Goal: Task Accomplishment & Management: Use online tool/utility

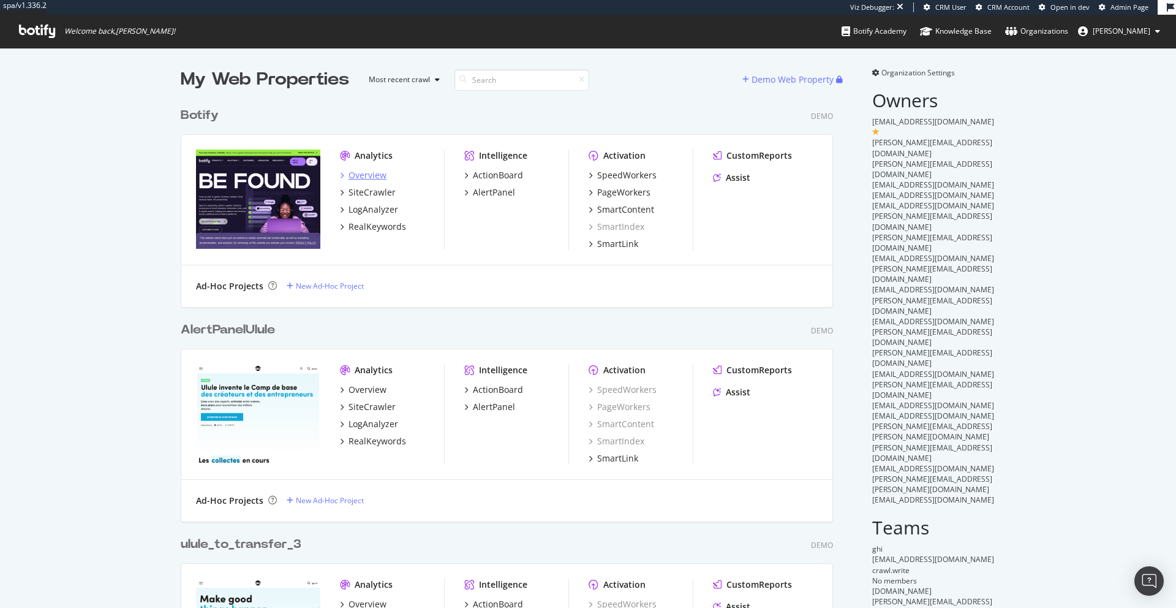
click at [350, 173] on div "Overview" at bounding box center [368, 175] width 38 height 12
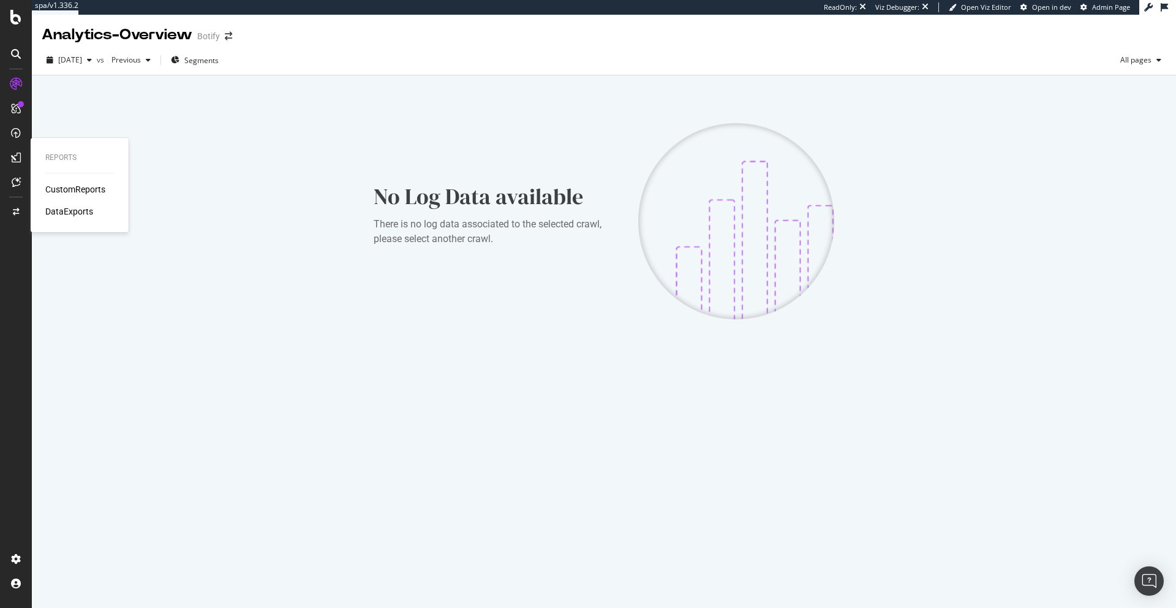
click at [65, 192] on div "CustomReports" at bounding box center [75, 189] width 60 height 12
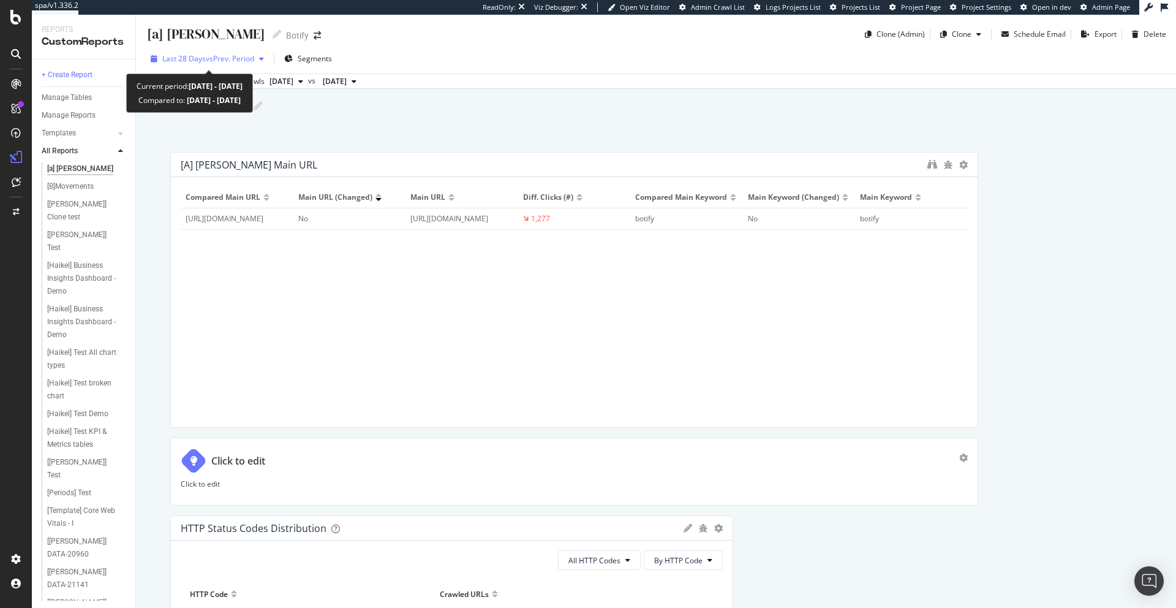
click at [238, 57] on span "vs Prev. Period" at bounding box center [230, 58] width 48 height 10
click at [368, 46] on div "Last 28 Days vs Prev. Period Segments Data crossed with the Crawls [DATE] vs [D…" at bounding box center [656, 66] width 1040 height 45
click at [445, 143] on div "[a] [PERSON_NAME] [a] [PERSON_NAME] Clone (Admin) Clone Schedule Email Export D…" at bounding box center [656, 311] width 1040 height 593
